Goal: Entertainment & Leisure: Consume media (video, audio)

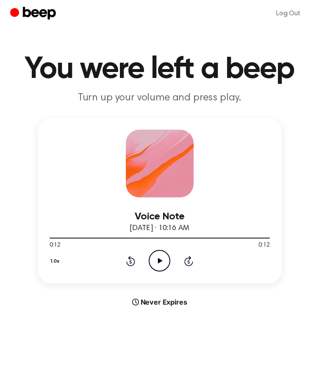
click at [153, 264] on icon "Play Audio" at bounding box center [160, 261] width 22 height 22
click at [156, 264] on icon "Play Audio" at bounding box center [160, 261] width 22 height 22
click at [166, 264] on icon "Play Audio" at bounding box center [160, 261] width 22 height 22
click at [163, 261] on icon "Play Audio" at bounding box center [160, 261] width 22 height 22
click at [163, 261] on icon "Pause Audio" at bounding box center [160, 261] width 22 height 22
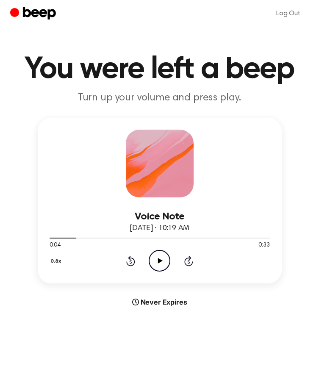
click at [133, 263] on icon "Rewind 5 seconds" at bounding box center [130, 260] width 9 height 11
click at [161, 264] on icon "Play Audio" at bounding box center [160, 261] width 22 height 22
click at [161, 264] on icon at bounding box center [160, 261] width 4 height 6
click at [161, 264] on icon "Play Audio" at bounding box center [160, 261] width 22 height 22
click at [135, 260] on icon at bounding box center [130, 261] width 9 height 10
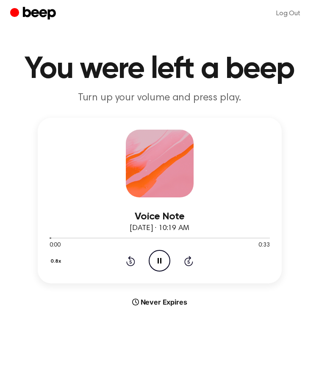
click at [43, 254] on div "Voice Note August 17, 2025 · 10:19 AM 0:00 0:33 Your browser does not support t…" at bounding box center [160, 201] width 244 height 166
click at [53, 263] on button "0.8x" at bounding box center [57, 261] width 15 height 14
click at [71, 308] on li "1.0x" at bounding box center [66, 313] width 33 height 16
click at [135, 264] on div "1.0x Rewind 5 seconds Pause Audio Skip 5 seconds" at bounding box center [160, 261] width 220 height 22
click at [130, 262] on icon at bounding box center [131, 261] width 2 height 3
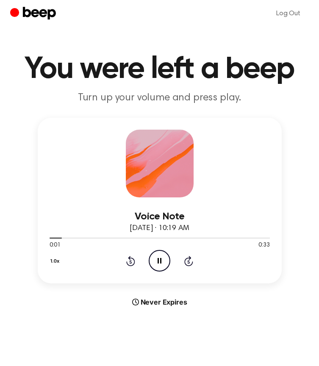
click at [162, 258] on icon "Pause Audio" at bounding box center [160, 261] width 22 height 22
click at [133, 261] on icon "Rewind 5 seconds" at bounding box center [130, 260] width 9 height 11
click at [156, 260] on icon "Play Audio" at bounding box center [160, 261] width 22 height 22
click at [156, 260] on icon "Pause Audio" at bounding box center [160, 261] width 22 height 22
click at [159, 265] on icon "Play Audio" at bounding box center [160, 261] width 22 height 22
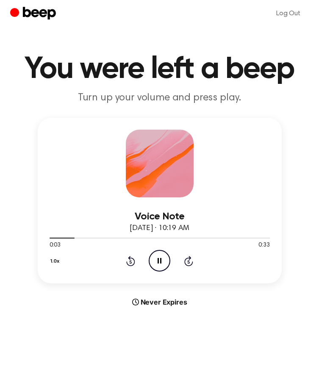
click at [159, 264] on icon "Pause Audio" at bounding box center [160, 261] width 22 height 22
click at [159, 264] on icon "Play Audio" at bounding box center [160, 261] width 22 height 22
click at [159, 264] on icon "Pause Audio" at bounding box center [160, 261] width 22 height 22
click at [157, 264] on icon "Play Audio" at bounding box center [160, 261] width 22 height 22
click at [157, 264] on icon "Pause Audio" at bounding box center [160, 261] width 22 height 22
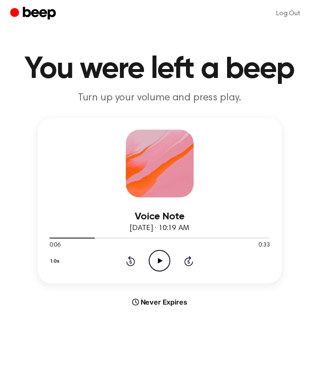
click at [158, 264] on icon "Play Audio" at bounding box center [160, 261] width 22 height 22
click at [132, 264] on icon "Rewind 5 seconds" at bounding box center [130, 260] width 9 height 11
click at [53, 257] on button "1.0x" at bounding box center [56, 261] width 13 height 14
click at [62, 289] on li "0.8x" at bounding box center [66, 297] width 33 height 16
click at [135, 263] on div "0.8x Rewind 5 seconds Pause Audio Skip 5 seconds" at bounding box center [160, 261] width 220 height 22
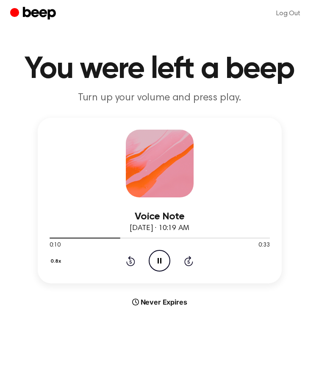
click at [131, 263] on icon "Rewind 5 seconds" at bounding box center [130, 260] width 9 height 11
click at [162, 257] on icon "Pause Audio" at bounding box center [160, 261] width 22 height 22
click at [131, 264] on icon "Rewind 5 seconds" at bounding box center [130, 260] width 9 height 11
click at [155, 262] on icon "Play Audio" at bounding box center [160, 261] width 22 height 22
click at [155, 262] on icon "Pause Audio" at bounding box center [160, 261] width 22 height 22
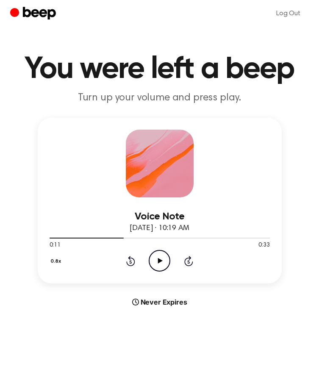
click at [160, 265] on icon "Play Audio" at bounding box center [160, 261] width 22 height 22
click at [160, 265] on icon "Pause Audio" at bounding box center [160, 261] width 22 height 22
click at [160, 265] on icon "Play Audio" at bounding box center [160, 261] width 22 height 22
click at [160, 265] on icon "Pause Audio" at bounding box center [160, 261] width 22 height 22
click at [152, 257] on icon "Play Audio" at bounding box center [160, 261] width 22 height 22
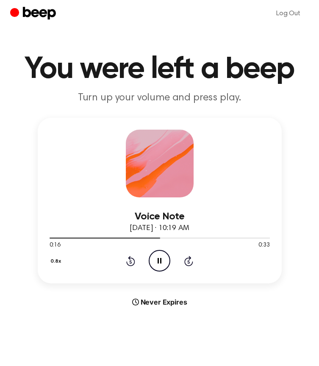
click at [156, 258] on icon "Pause Audio" at bounding box center [160, 261] width 22 height 22
click at [155, 262] on icon "Play Audio" at bounding box center [160, 261] width 22 height 22
click at [161, 261] on icon at bounding box center [160, 261] width 4 height 6
click at [161, 261] on icon at bounding box center [160, 261] width 5 height 6
click at [161, 261] on icon at bounding box center [160, 261] width 4 height 6
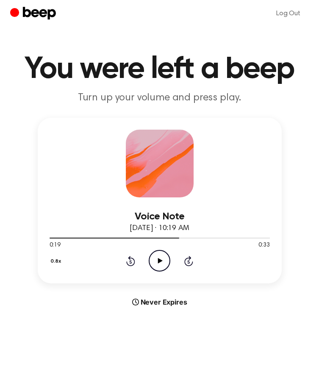
click at [161, 261] on icon at bounding box center [160, 261] width 5 height 6
click at [161, 260] on icon at bounding box center [160, 261] width 4 height 6
click at [161, 260] on icon at bounding box center [160, 261] width 5 height 6
click at [161, 260] on icon at bounding box center [160, 261] width 4 height 6
click at [161, 260] on icon at bounding box center [160, 261] width 5 height 6
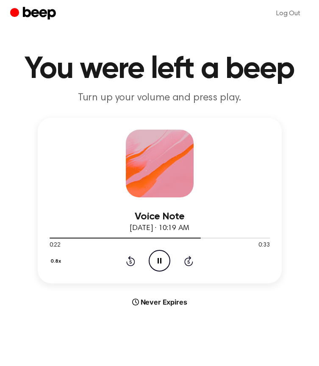
click at [161, 260] on icon at bounding box center [160, 261] width 4 height 6
click at [114, 261] on div "0.8x Rewind 5 seconds Play Audio Skip 5 seconds" at bounding box center [160, 261] width 220 height 22
click at [134, 261] on icon "Rewind 5 seconds" at bounding box center [130, 260] width 9 height 11
click at [154, 261] on icon "Play Audio" at bounding box center [160, 261] width 22 height 22
click at [154, 261] on icon "Pause Audio" at bounding box center [160, 261] width 22 height 22
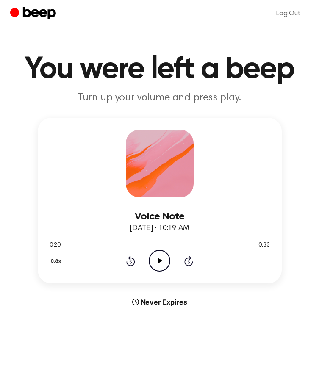
click at [154, 261] on icon "Play Audio" at bounding box center [160, 261] width 22 height 22
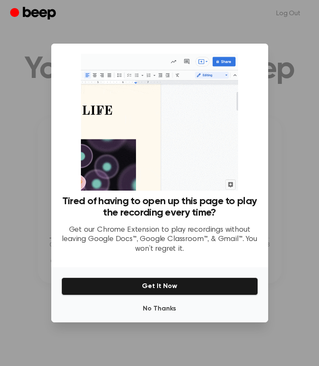
click at [150, 296] on div "No Thanks Get It Now" at bounding box center [159, 294] width 217 height 55
click at [152, 308] on button "No Thanks" at bounding box center [159, 308] width 197 height 17
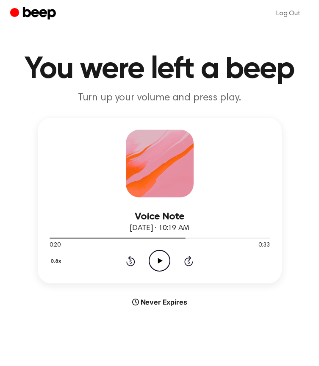
click at [158, 251] on circle at bounding box center [159, 260] width 21 height 21
click at [160, 256] on icon "Pause Audio" at bounding box center [160, 261] width 22 height 22
click at [160, 256] on icon "Play Audio" at bounding box center [160, 261] width 22 height 22
click at [135, 261] on div "0.8x Rewind 5 seconds Pause Audio Skip 5 seconds" at bounding box center [160, 261] width 220 height 22
click at [131, 261] on icon at bounding box center [131, 261] width 2 height 3
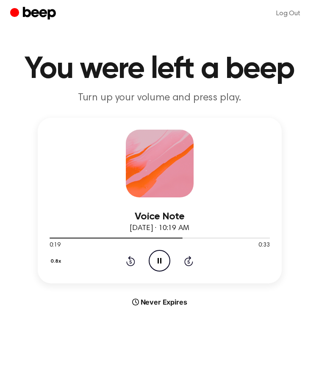
click at [153, 261] on icon "Pause Audio" at bounding box center [160, 261] width 22 height 22
click at [128, 265] on icon at bounding box center [130, 261] width 9 height 10
click at [155, 265] on icon "Play Audio" at bounding box center [160, 261] width 22 height 22
click at [155, 265] on icon "Pause Audio" at bounding box center [160, 261] width 22 height 22
click at [164, 262] on icon "Play Audio" at bounding box center [160, 261] width 22 height 22
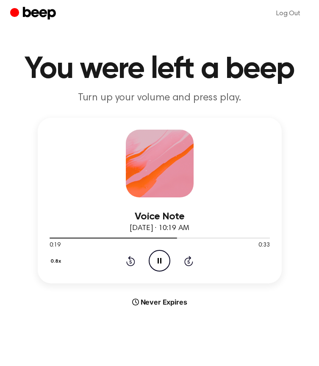
click at [164, 262] on icon "Pause Audio" at bounding box center [160, 261] width 22 height 22
click at [164, 262] on icon "Play Audio" at bounding box center [160, 261] width 22 height 22
click at [164, 262] on icon "Pause Audio" at bounding box center [160, 261] width 22 height 22
click at [164, 262] on icon "Play Audio" at bounding box center [160, 261] width 22 height 22
click at [164, 262] on icon "Pause Audio" at bounding box center [160, 261] width 22 height 22
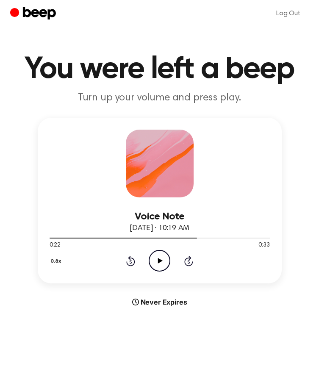
click at [131, 260] on icon "Rewind 5 seconds" at bounding box center [130, 260] width 9 height 11
click at [155, 266] on icon "Play Audio" at bounding box center [160, 261] width 22 height 22
click at [155, 266] on icon "Pause Audio" at bounding box center [160, 261] width 22 height 22
click at [158, 258] on icon "Play Audio" at bounding box center [160, 261] width 22 height 22
click at [133, 260] on icon "Rewind 5 seconds" at bounding box center [130, 260] width 9 height 11
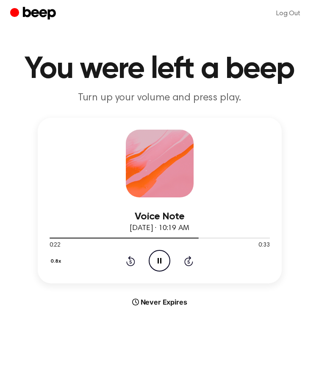
click at [148, 261] on div "0.8x Rewind 5 seconds Pause Audio Skip 5 seconds" at bounding box center [160, 261] width 220 height 22
click at [158, 263] on icon at bounding box center [160, 261] width 4 height 6
click at [134, 263] on icon at bounding box center [130, 261] width 9 height 10
click at [158, 262] on icon "Play Audio" at bounding box center [160, 261] width 22 height 22
click at [158, 262] on icon at bounding box center [160, 261] width 4 height 6
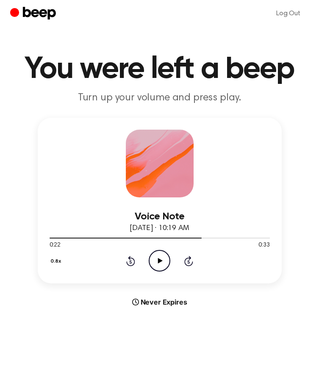
click at [133, 268] on div "0.8x Rewind 5 seconds Play Audio Skip 5 seconds" at bounding box center [160, 261] width 220 height 22
click at [128, 263] on icon "Rewind 5 seconds" at bounding box center [130, 260] width 9 height 11
click at [151, 263] on icon "Play Audio" at bounding box center [160, 261] width 22 height 22
click at [160, 260] on icon at bounding box center [160, 261] width 4 height 6
click at [160, 260] on icon at bounding box center [160, 261] width 5 height 6
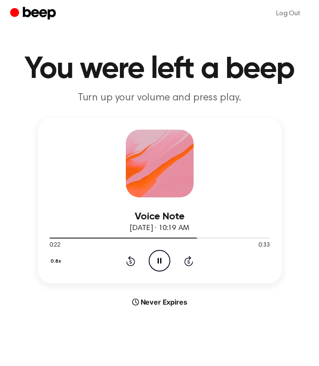
click at [138, 261] on div "0.8x Rewind 5 seconds Pause Audio Skip 5 seconds" at bounding box center [160, 261] width 220 height 22
click at [131, 261] on icon "Rewind 5 seconds" at bounding box center [130, 260] width 9 height 11
click at [150, 260] on icon "Pause Audio" at bounding box center [160, 261] width 22 height 22
click at [160, 261] on icon at bounding box center [160, 261] width 5 height 6
click at [160, 261] on icon "Pause Audio" at bounding box center [160, 261] width 22 height 22
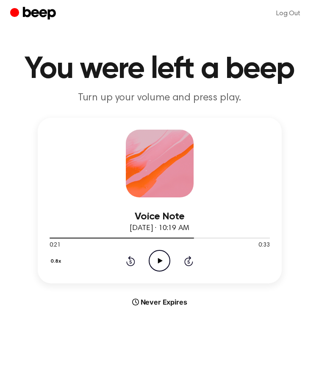
click at [160, 261] on icon at bounding box center [160, 261] width 5 height 6
click at [160, 261] on icon "Pause Audio" at bounding box center [160, 261] width 22 height 22
click at [128, 262] on icon "Rewind 5 seconds" at bounding box center [130, 260] width 9 height 11
click at [150, 260] on circle at bounding box center [159, 260] width 21 height 21
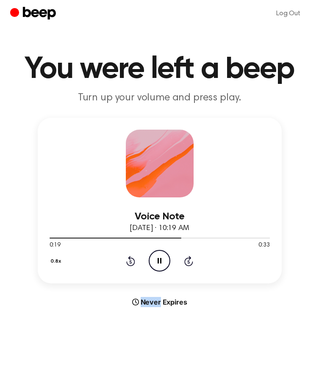
click at [152, 259] on icon "Pause Audio" at bounding box center [160, 261] width 22 height 22
click at [152, 259] on icon "Play Audio" at bounding box center [160, 261] width 22 height 22
click at [152, 259] on icon "Pause Audio" at bounding box center [160, 261] width 22 height 22
click at [152, 259] on icon "Play Audio" at bounding box center [160, 261] width 22 height 22
click at [136, 263] on div "0.8x Rewind 5 seconds Pause Audio Skip 5 seconds" at bounding box center [160, 261] width 220 height 22
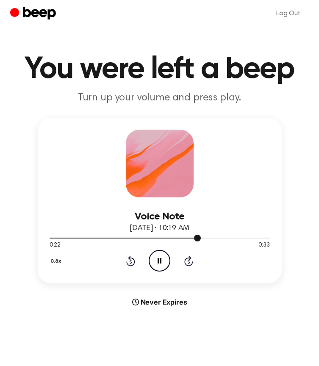
click at [187, 239] on div at bounding box center [160, 237] width 220 height 7
click at [188, 263] on icon "Skip 5 seconds" at bounding box center [188, 260] width 9 height 11
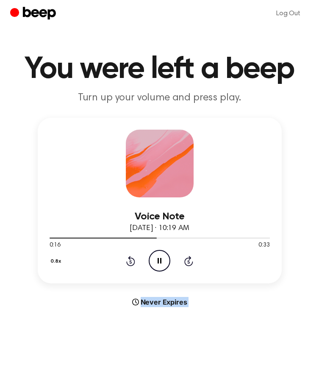
click at [188, 263] on icon "Skip 5 seconds" at bounding box center [188, 260] width 9 height 11
click at [139, 261] on div "0.8x Rewind 5 seconds Pause Audio Skip 5 seconds" at bounding box center [160, 261] width 220 height 22
click at [131, 263] on icon "Rewind 5 seconds" at bounding box center [130, 260] width 9 height 11
click at [154, 263] on icon "Pause Audio" at bounding box center [160, 261] width 22 height 22
click at [144, 256] on div "0.8x Rewind 5 seconds Play Audio Skip 5 seconds" at bounding box center [160, 261] width 220 height 22
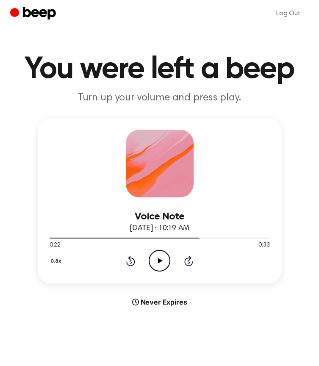
click at [134, 260] on icon at bounding box center [130, 261] width 9 height 10
click at [149, 261] on icon "Play Audio" at bounding box center [160, 261] width 22 height 22
click at [149, 261] on circle at bounding box center [159, 260] width 21 height 21
